Goal: Transaction & Acquisition: Book appointment/travel/reservation

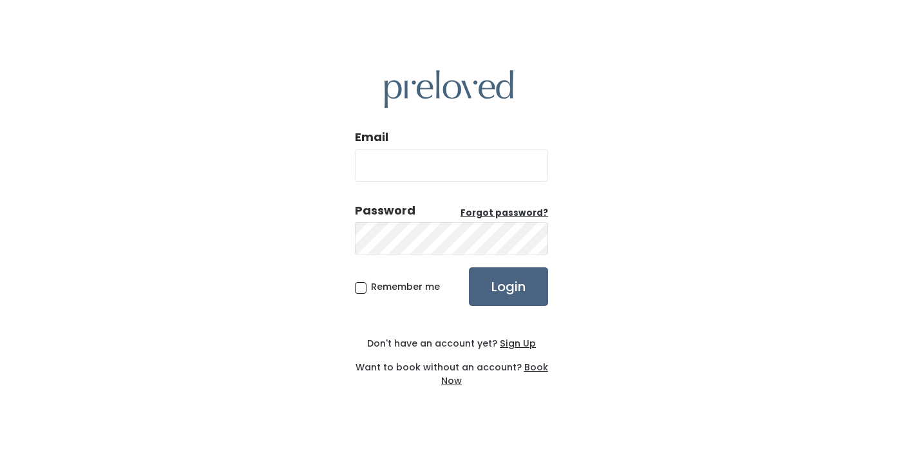
type input "sandinmyheart@gmail.com"
click at [482, 281] on input "Login" at bounding box center [508, 286] width 79 height 39
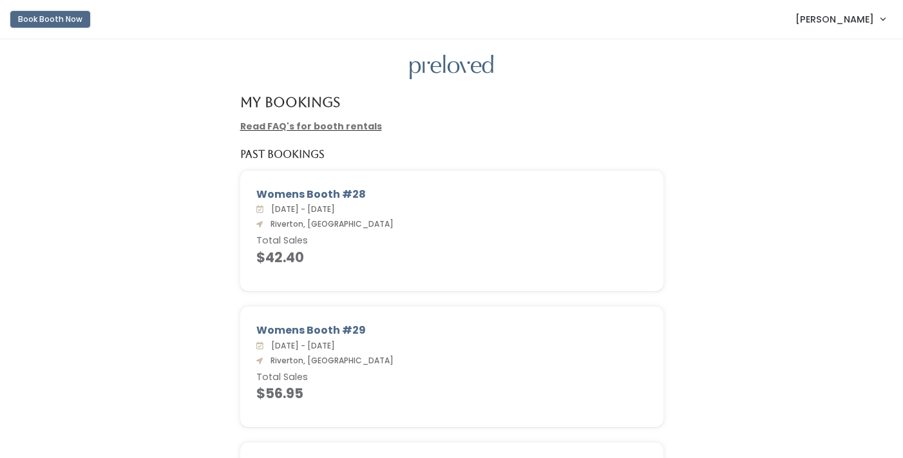
click at [61, 16] on button "Book Booth Now" at bounding box center [50, 19] width 80 height 17
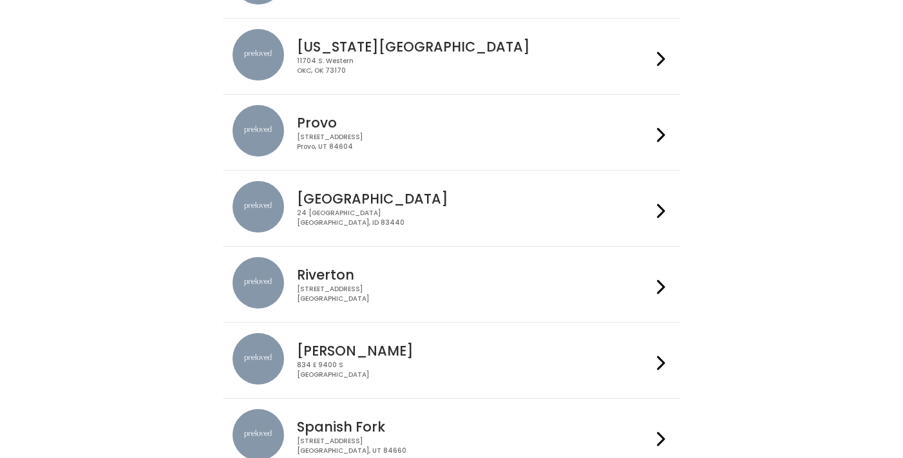
scroll to position [416, 0]
click at [265, 285] on img at bounding box center [257, 281] width 51 height 51
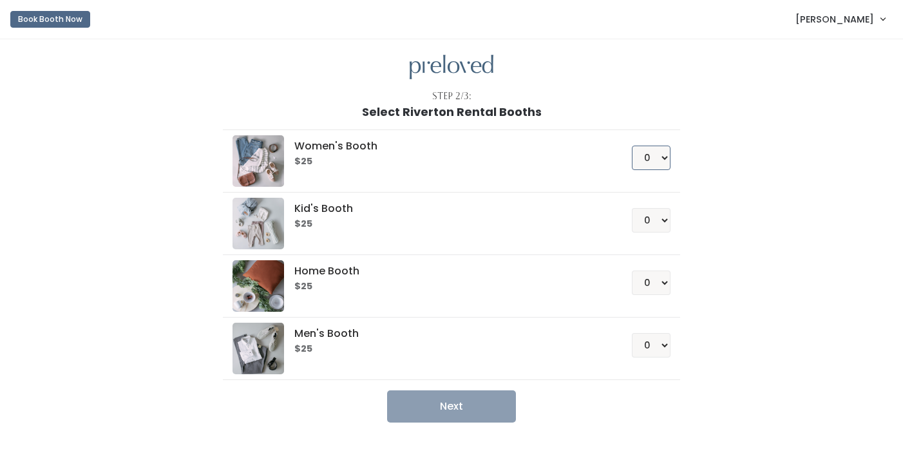
click at [654, 156] on select "0 1 2 3 4" at bounding box center [651, 157] width 39 height 24
select select "1"
click at [632, 145] on select "0 1 2 3 4" at bounding box center [651, 157] width 39 height 24
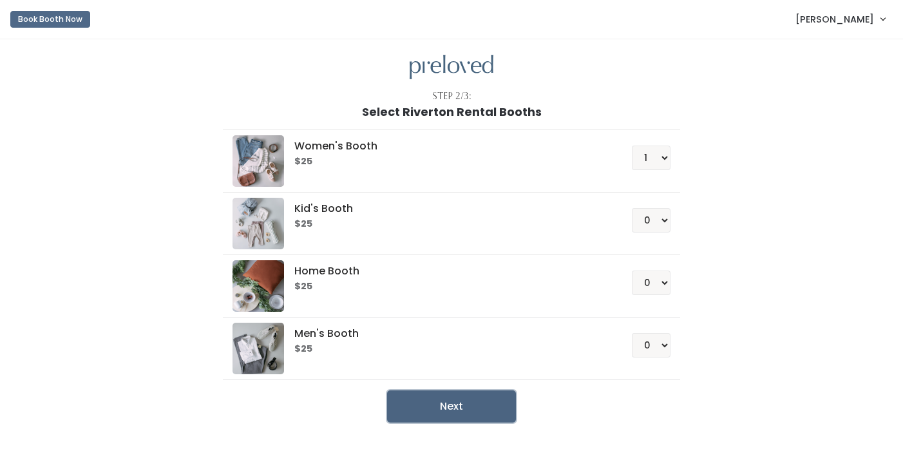
click at [442, 407] on button "Next" at bounding box center [451, 406] width 129 height 32
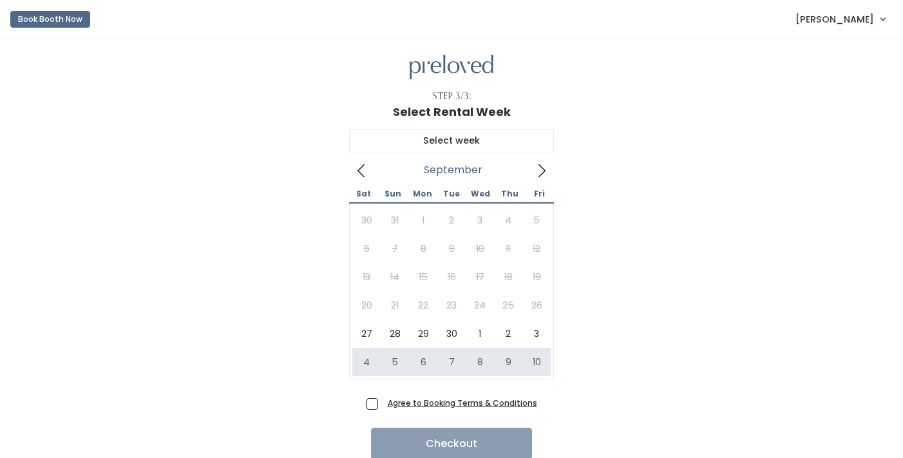
click at [541, 170] on icon at bounding box center [541, 171] width 14 height 14
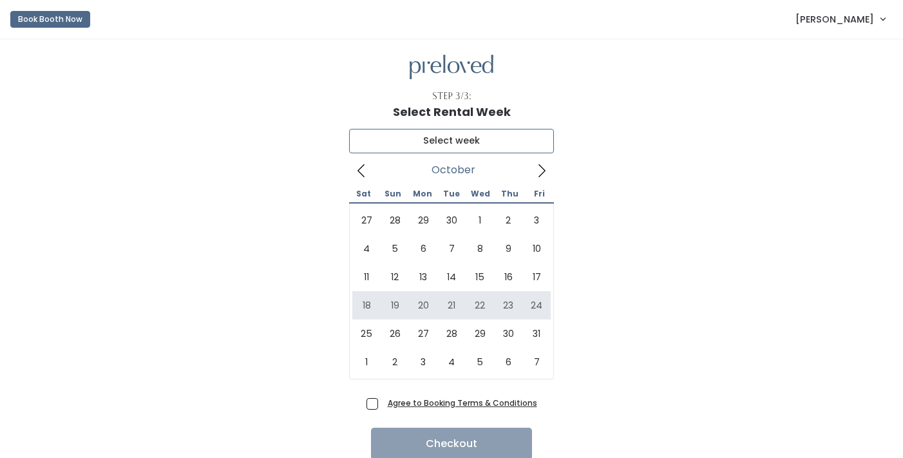
type input "October 18 to October 24"
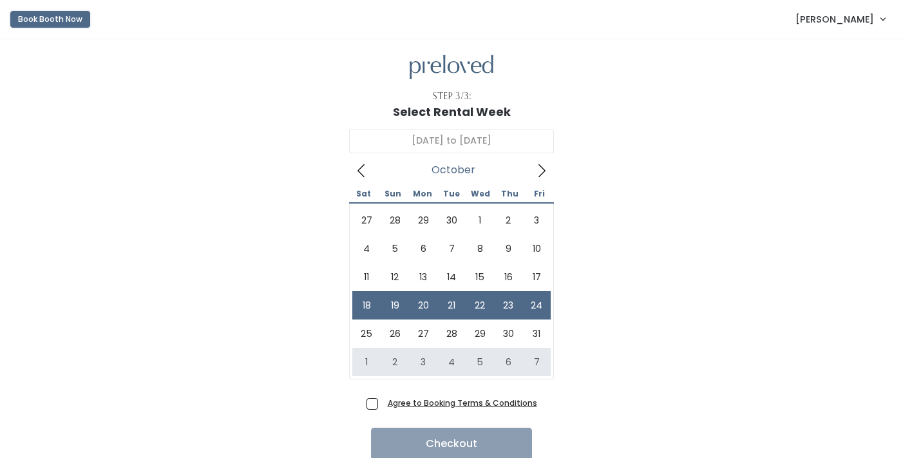
click at [58, 20] on button "Book Booth Now" at bounding box center [50, 19] width 80 height 17
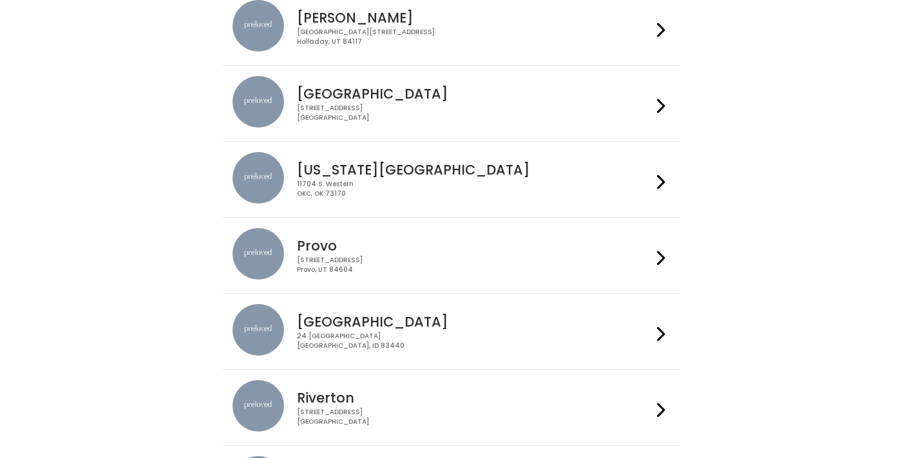
scroll to position [518, 0]
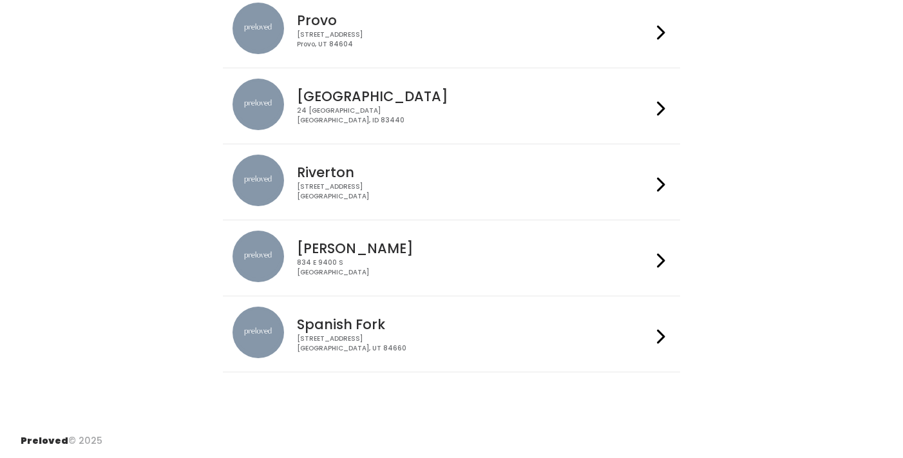
click at [353, 169] on h4 "Riverton" at bounding box center [474, 172] width 354 height 15
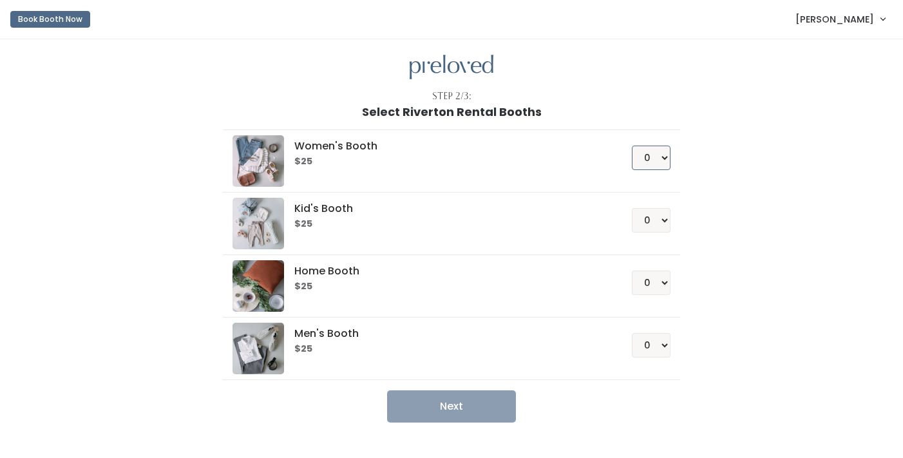
click at [656, 156] on select "0 1 2 3 4" at bounding box center [651, 157] width 39 height 24
select select "2"
click at [632, 145] on select "0 1 2 3 4" at bounding box center [651, 157] width 39 height 24
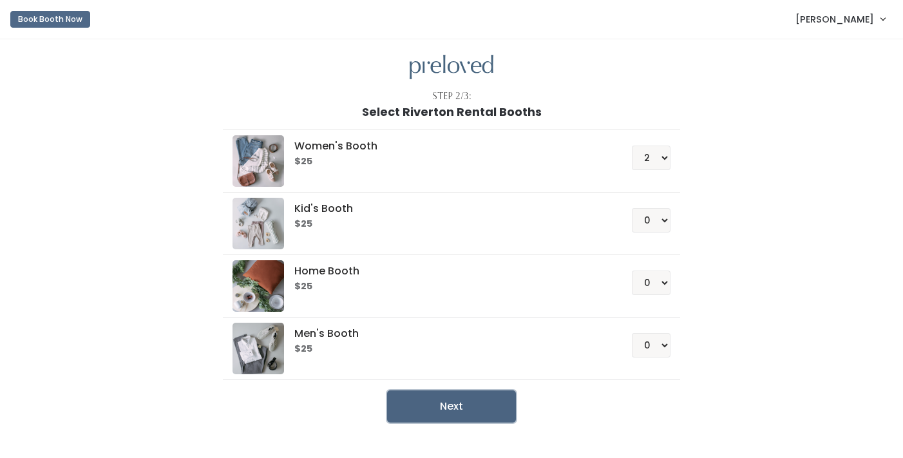
click at [454, 409] on button "Next" at bounding box center [451, 406] width 129 height 32
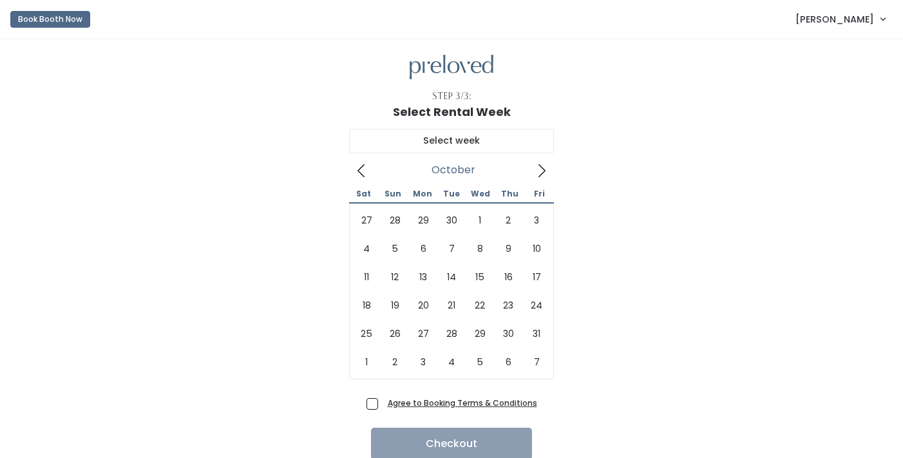
click at [542, 175] on icon at bounding box center [541, 171] width 14 height 14
type input "[DATE] to [DATE]"
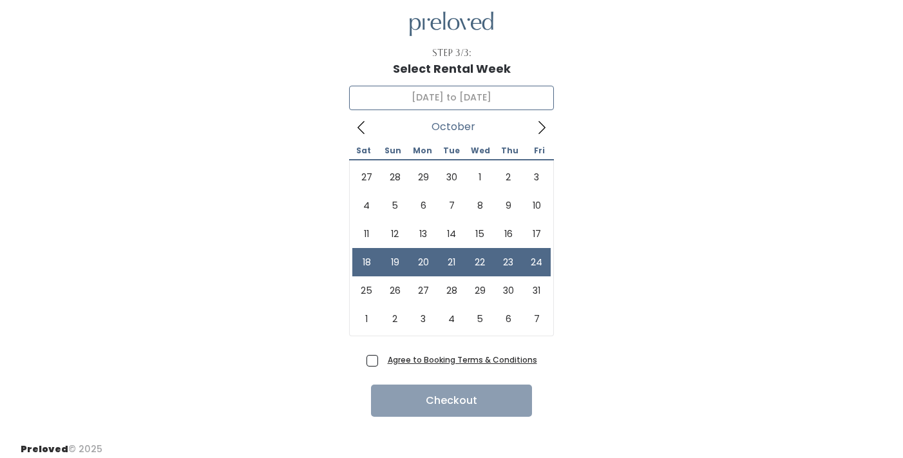
scroll to position [51, 0]
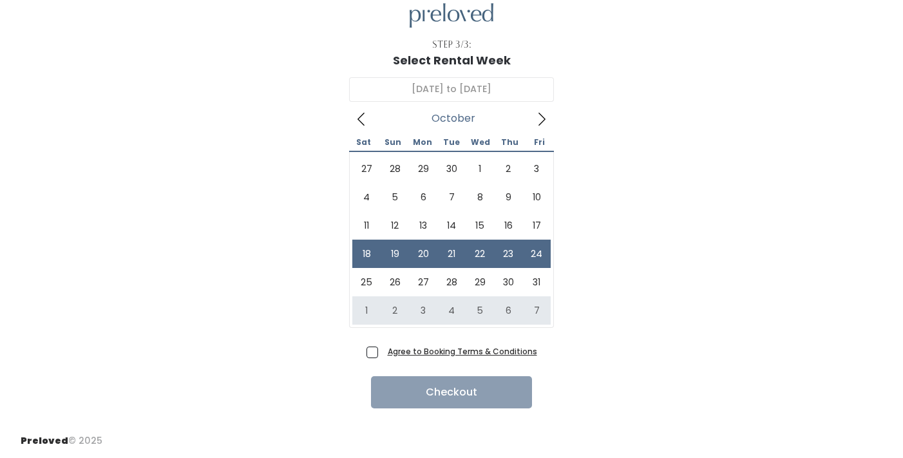
click at [382, 351] on span "Agree to Booking Terms & Conditions" at bounding box center [459, 350] width 154 height 13
click at [382, 351] on input "Agree to Booking Terms & Conditions" at bounding box center [386, 348] width 8 height 8
checkbox input "true"
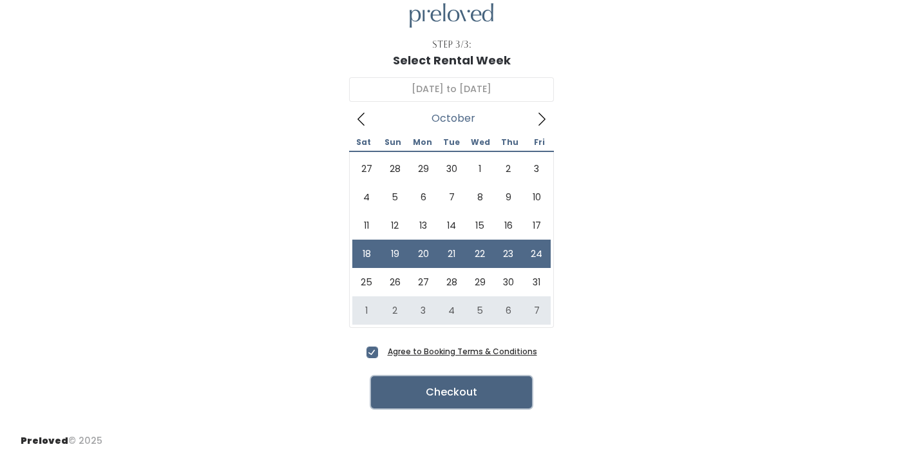
click at [397, 386] on button "Checkout" at bounding box center [451, 392] width 161 height 32
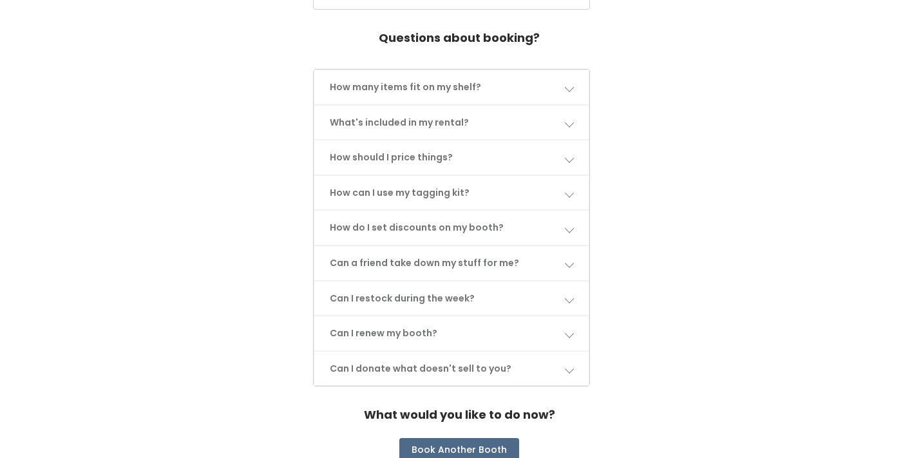
scroll to position [602, 0]
click at [544, 291] on link "Can I restock during the week?" at bounding box center [451, 298] width 274 height 34
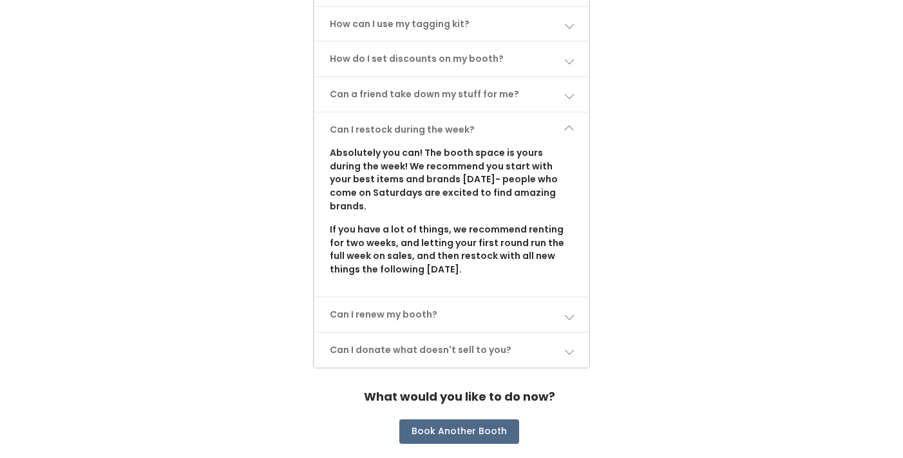
scroll to position [771, 0]
click at [570, 310] on span at bounding box center [568, 314] width 9 height 9
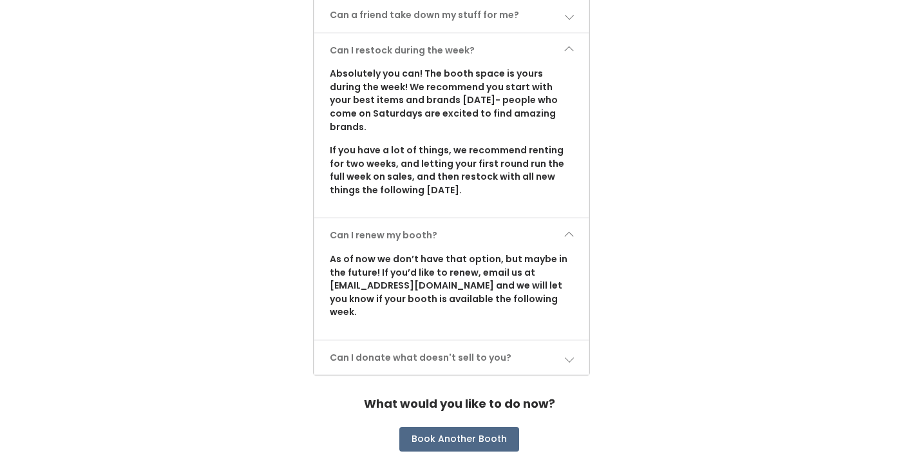
scroll to position [850, 0]
click at [566, 352] on span at bounding box center [568, 356] width 9 height 9
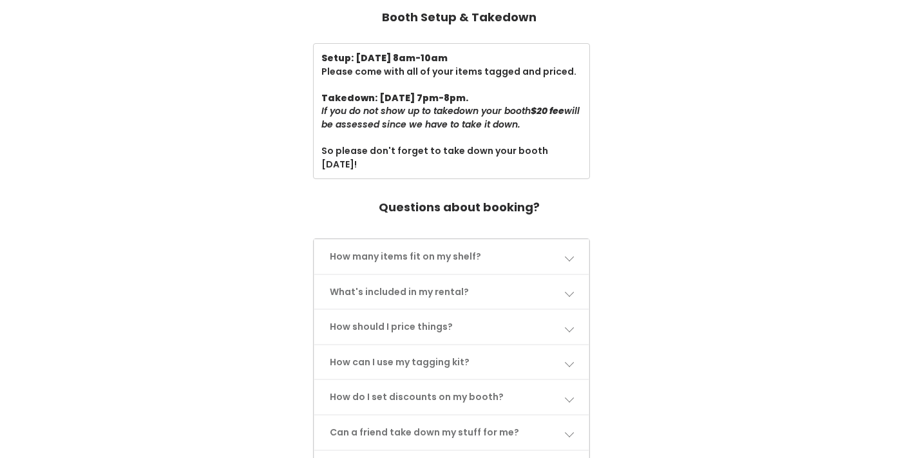
scroll to position [434, 0]
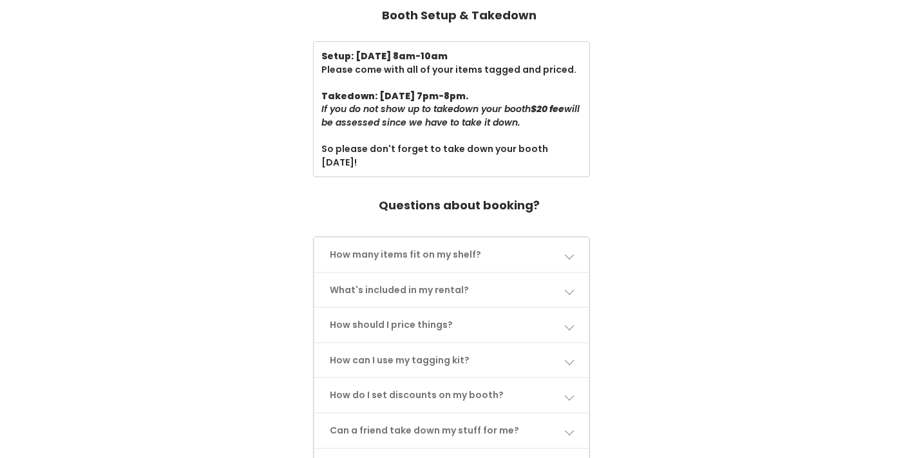
click at [566, 331] on link "How should I price things?" at bounding box center [451, 325] width 274 height 34
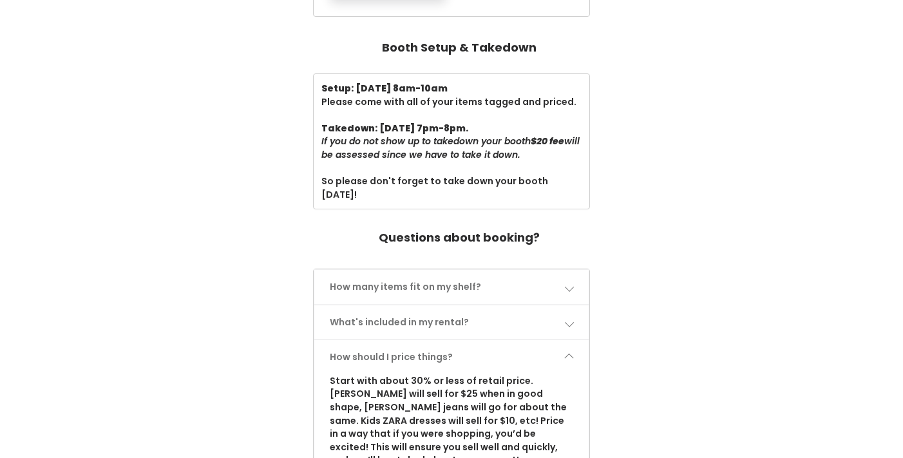
scroll to position [399, 0]
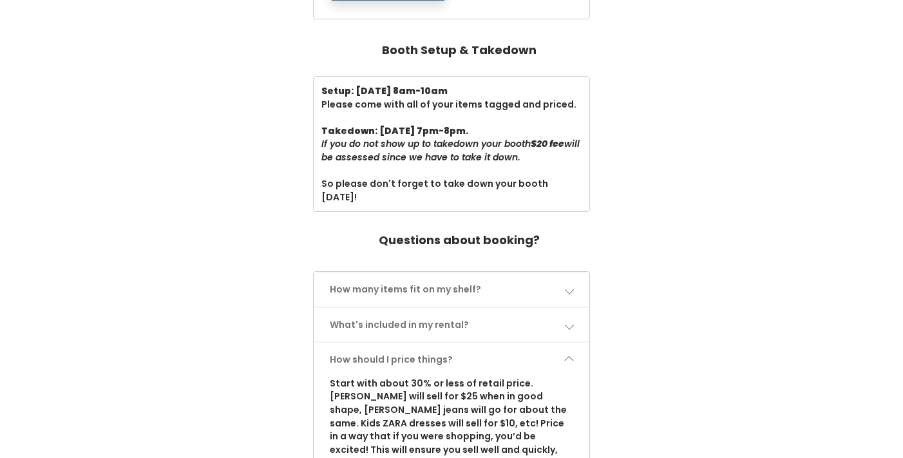
click at [567, 290] on span at bounding box center [568, 289] width 9 height 9
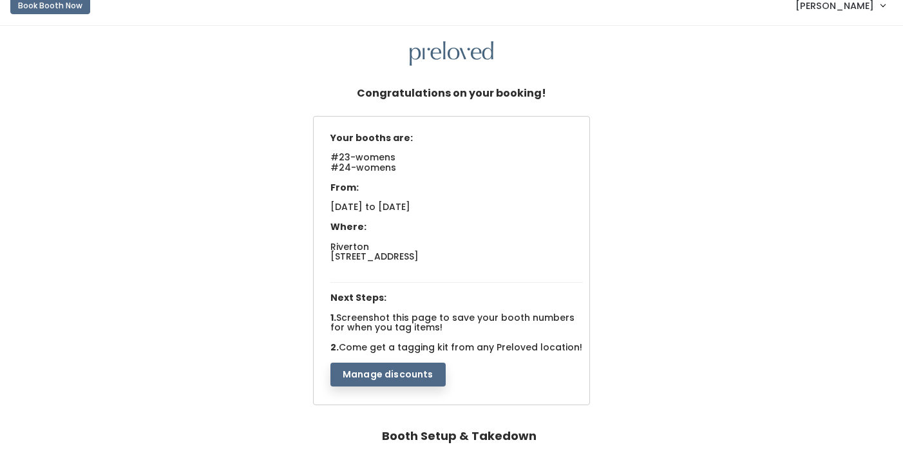
scroll to position [0, 0]
